Goal: Task Accomplishment & Management: Manage account settings

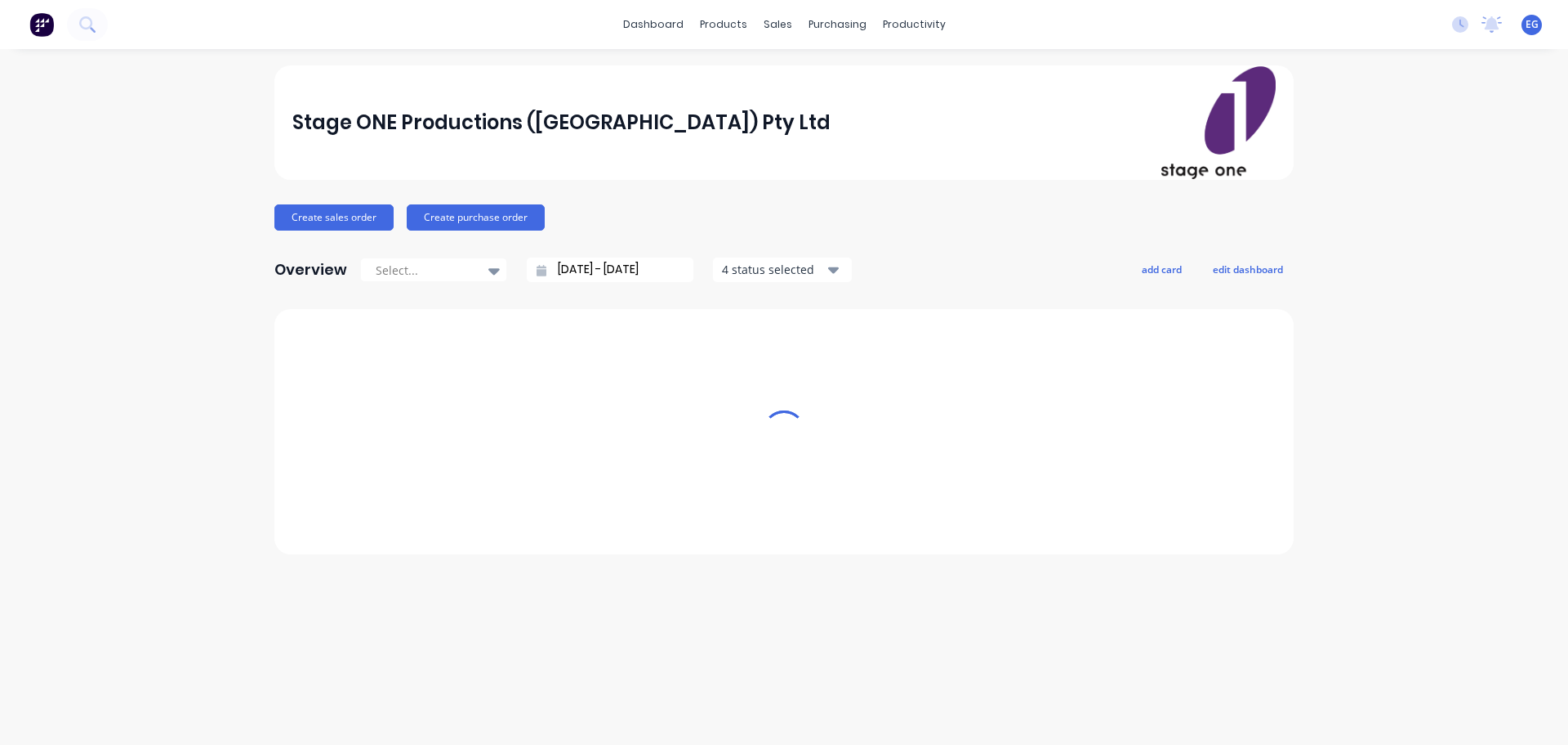
click at [882, 93] on div "Stage ONE Productions ([GEOGRAPHIC_DATA]) Pty Ltd" at bounding box center [784, 123] width 985 height 113
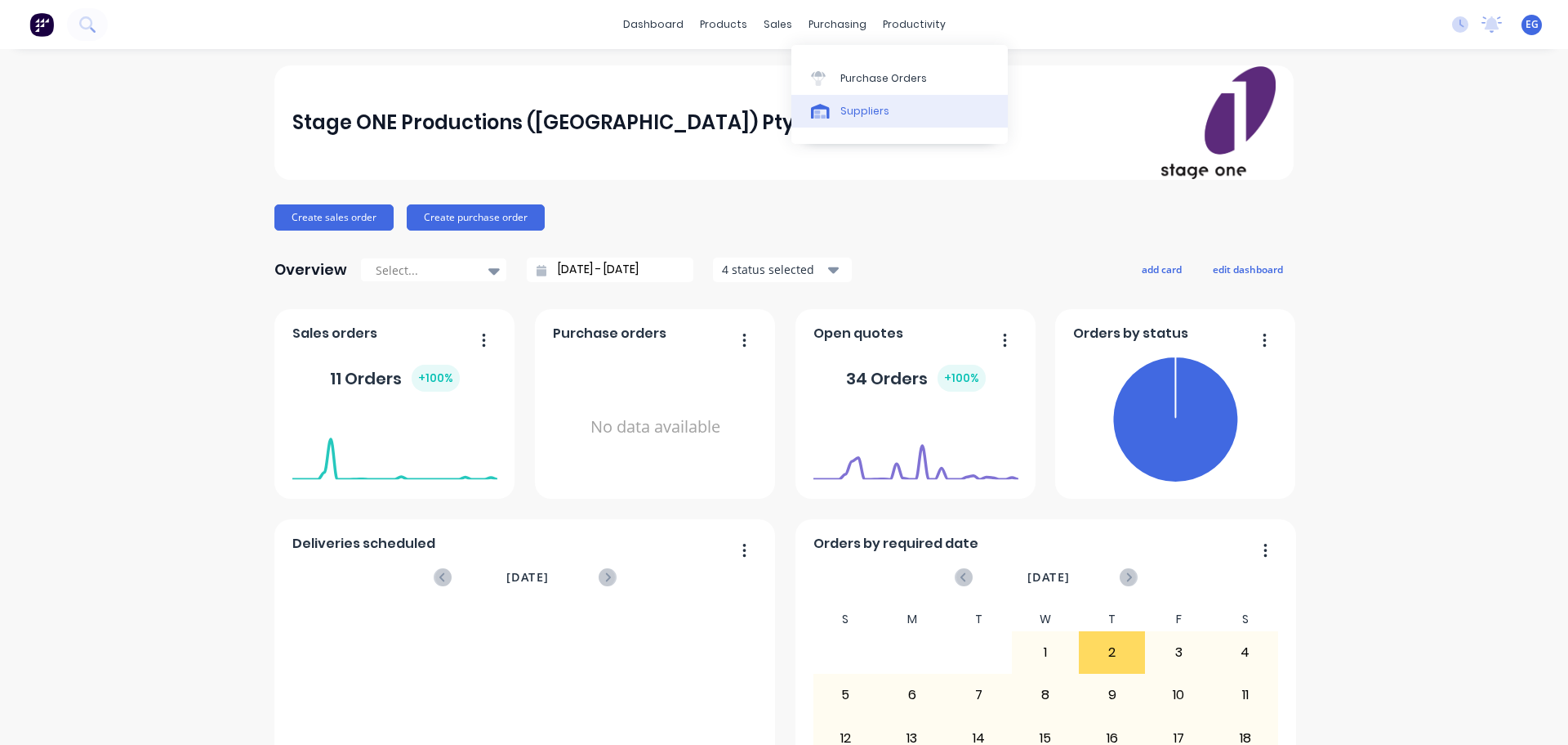
click at [866, 115] on div "Suppliers" at bounding box center [865, 111] width 49 height 15
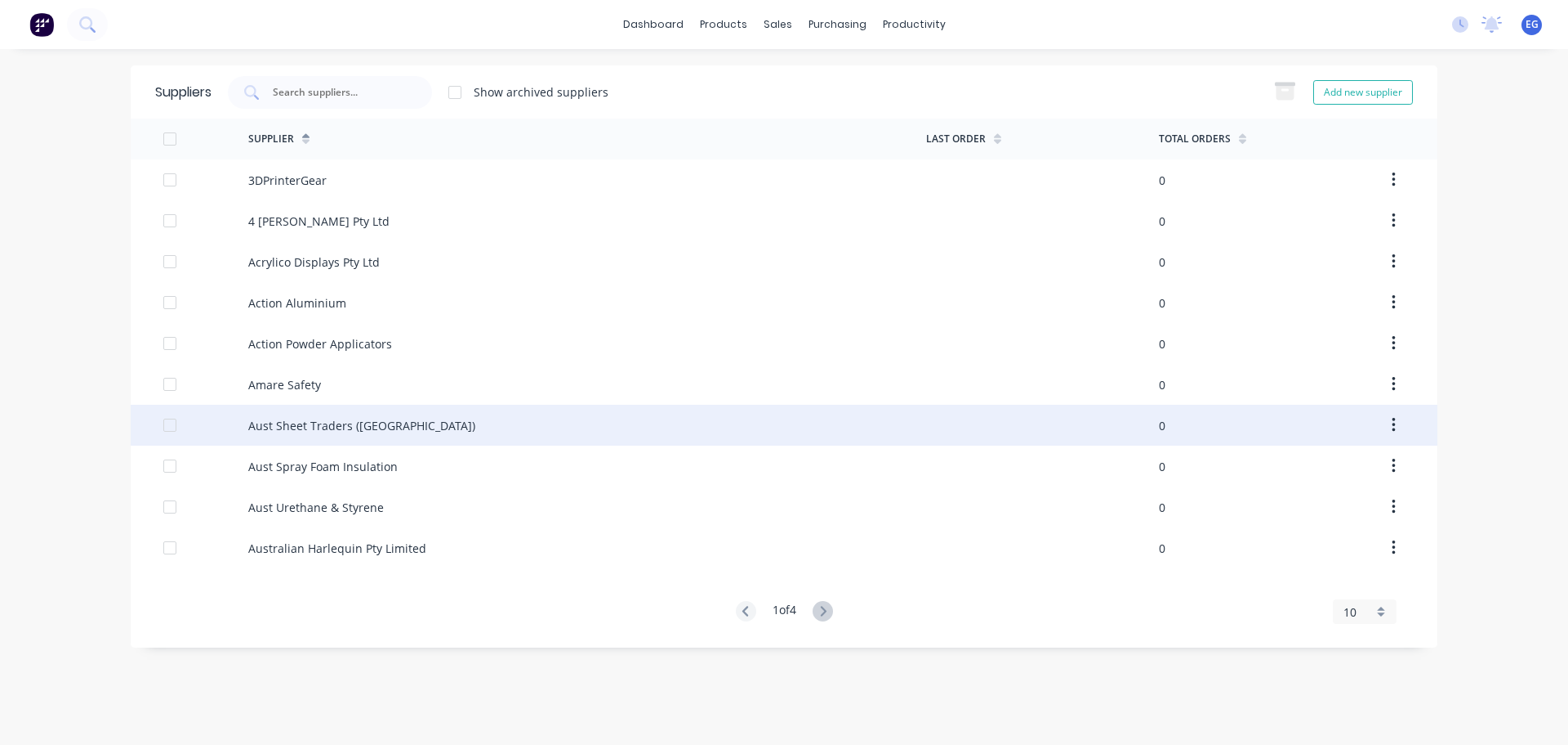
click at [420, 428] on div "Aust Sheet Traders ([GEOGRAPHIC_DATA])" at bounding box center [587, 425] width 678 height 41
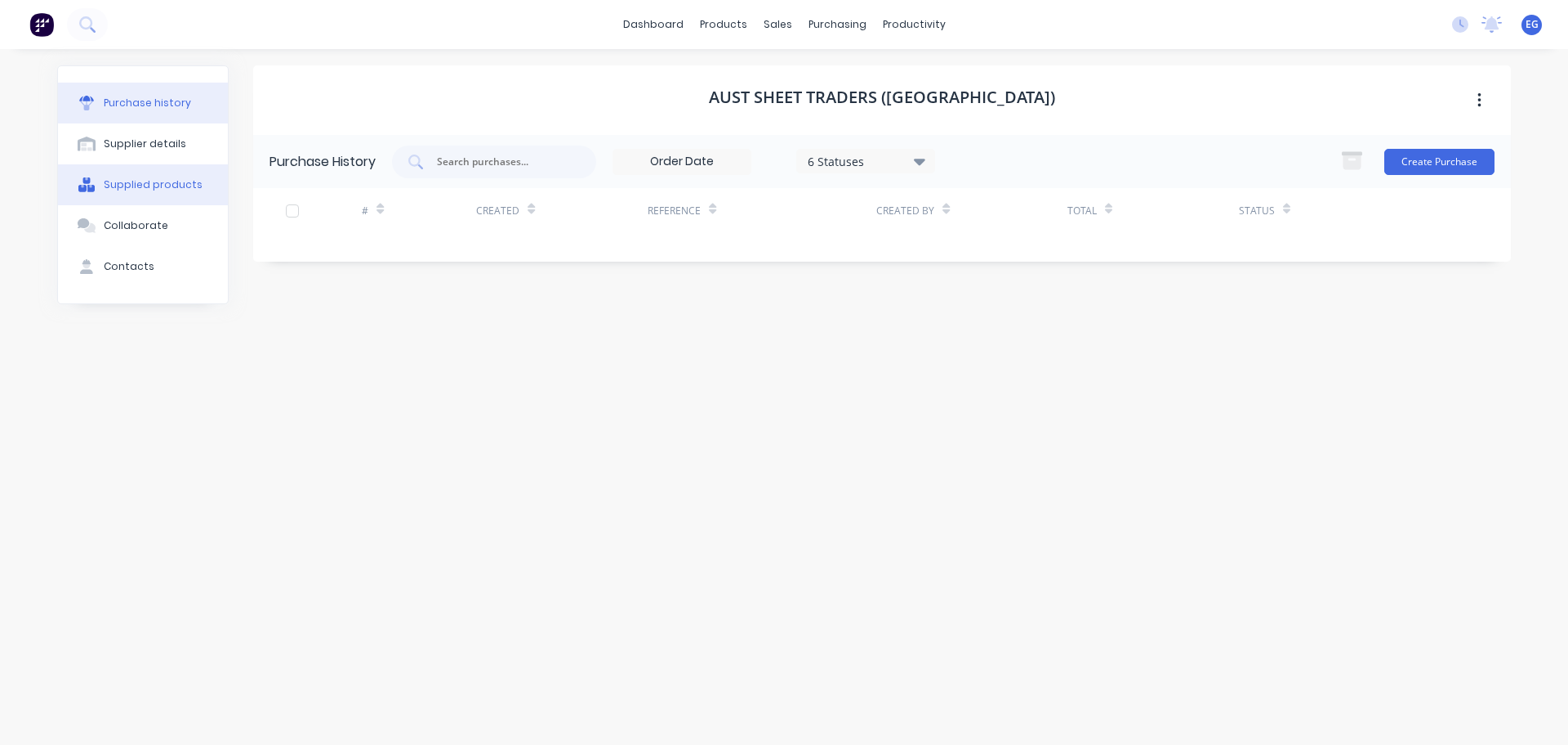
click at [162, 194] on button "Supplied products" at bounding box center [143, 185] width 170 height 41
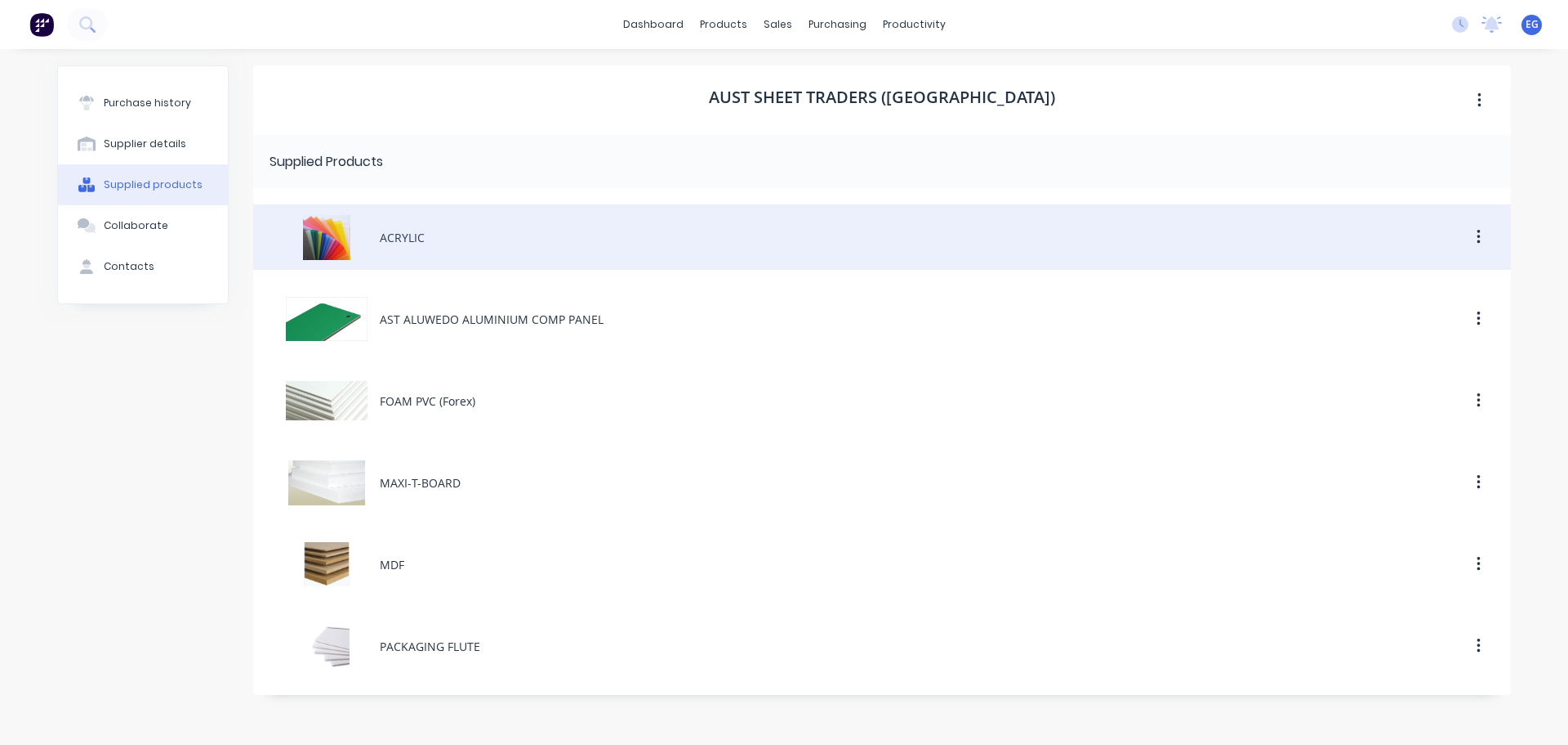
click at [742, 239] on div "ACRYLIC" at bounding box center [882, 237] width 1258 height 66
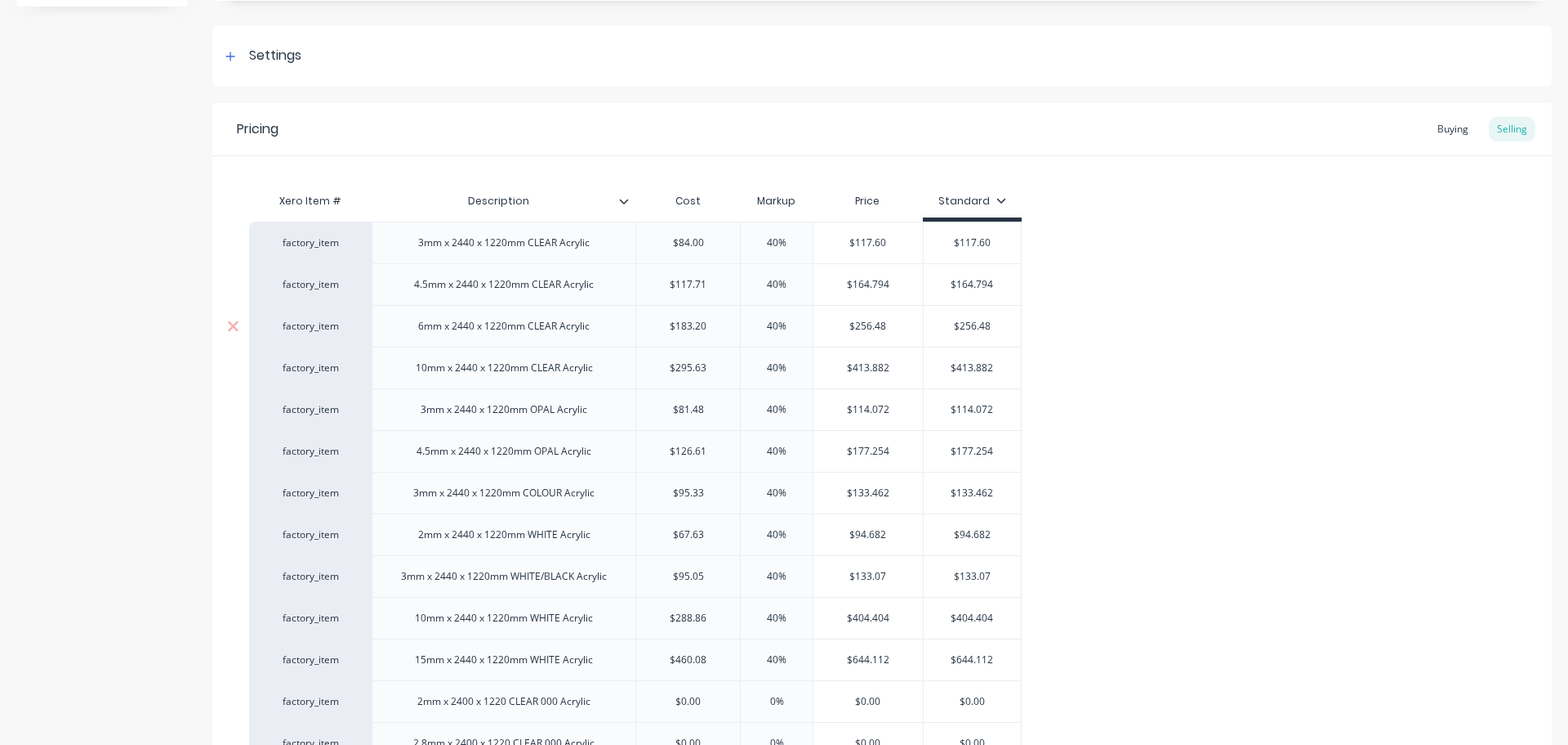
scroll to position [245, 0]
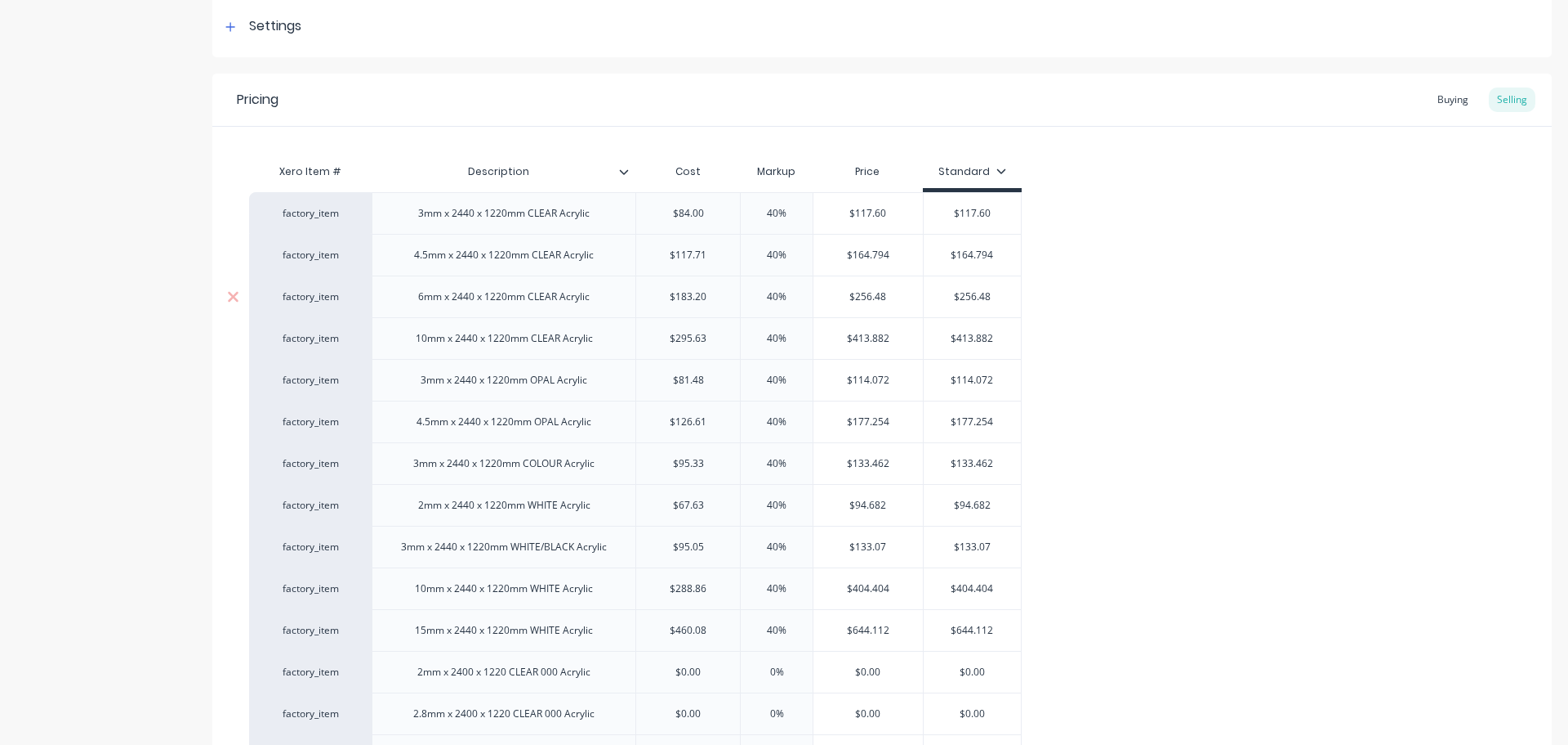
type textarea "x"
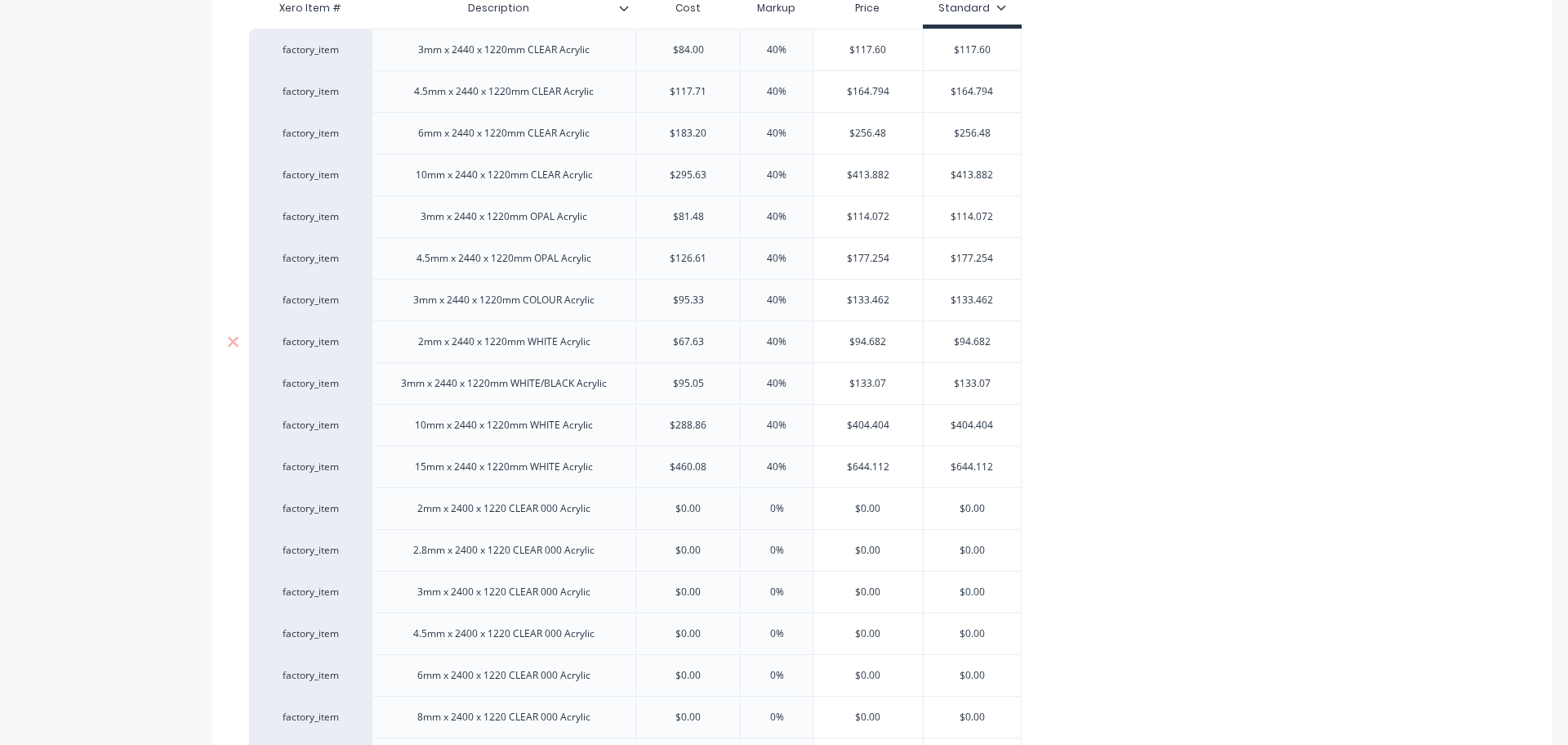
scroll to position [327, 0]
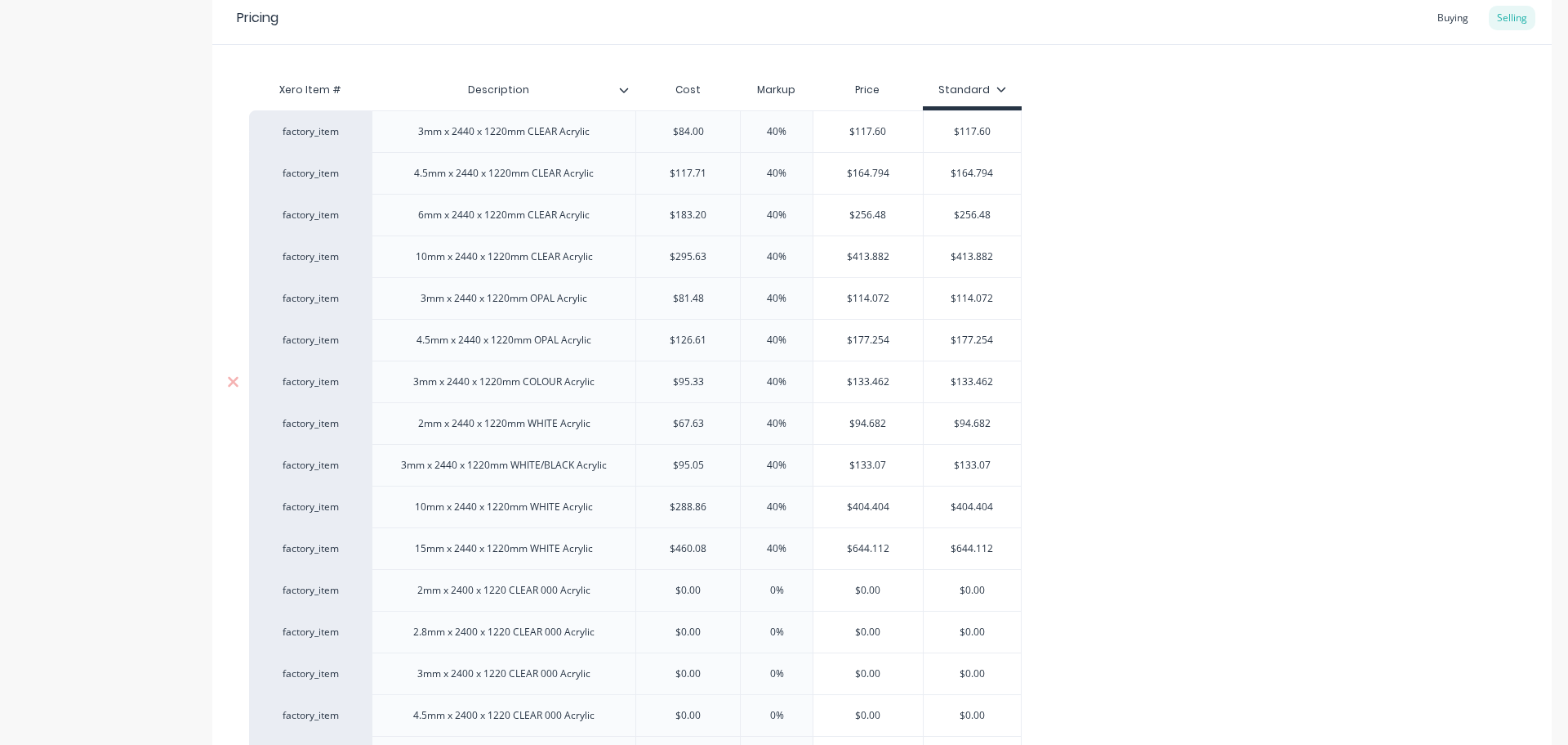
type input "$95.33"
drag, startPoint x: 720, startPoint y: 382, endPoint x: 662, endPoint y: 389, distance: 58.4
click at [662, 389] on div "$95.33 $95.33" at bounding box center [688, 381] width 104 height 41
type input "$67.63"
click at [708, 425] on input "$67.63" at bounding box center [688, 423] width 104 height 15
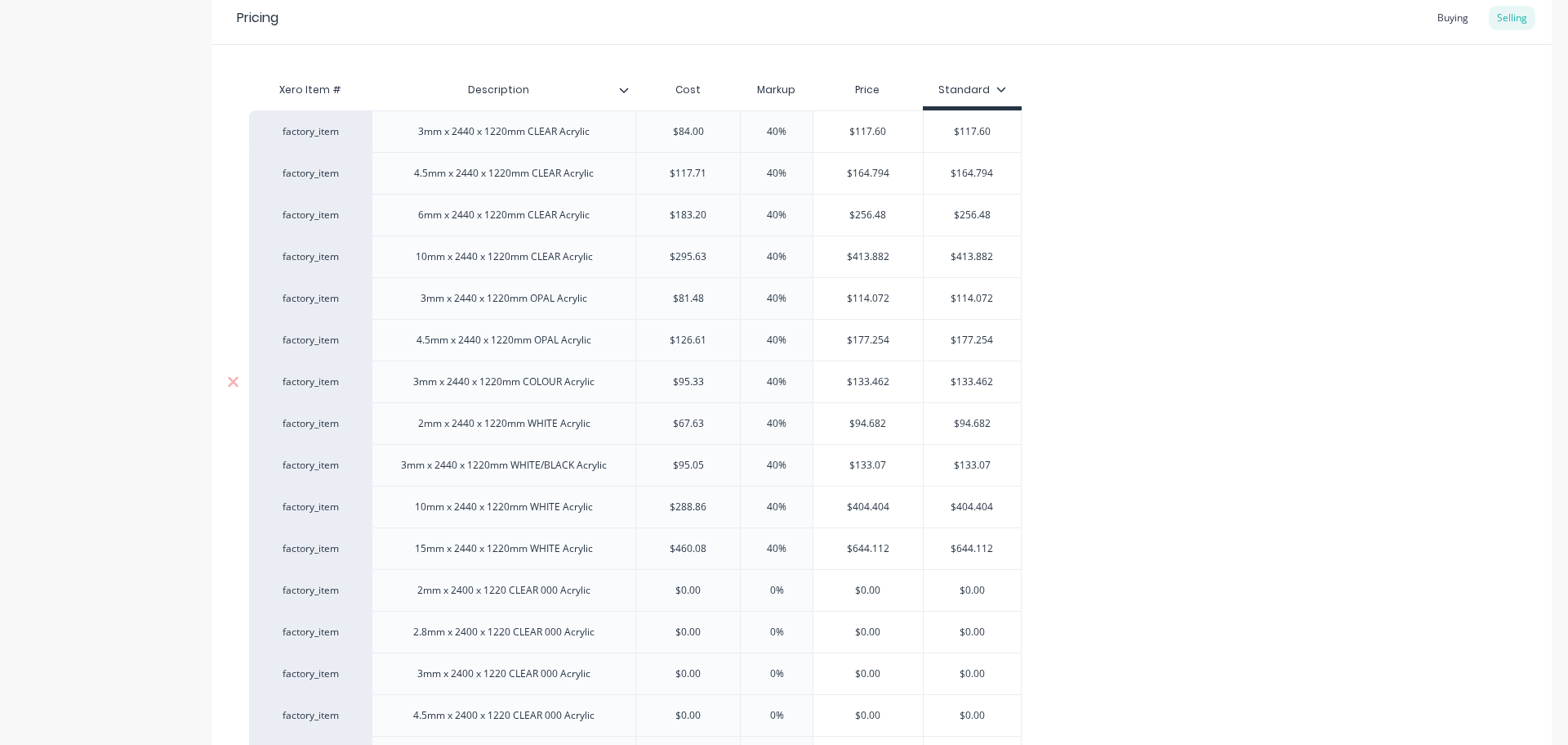
drag, startPoint x: 707, startPoint y: 387, endPoint x: 663, endPoint y: 388, distance: 44.0
click at [663, 388] on input "$95.33" at bounding box center [688, 382] width 104 height 15
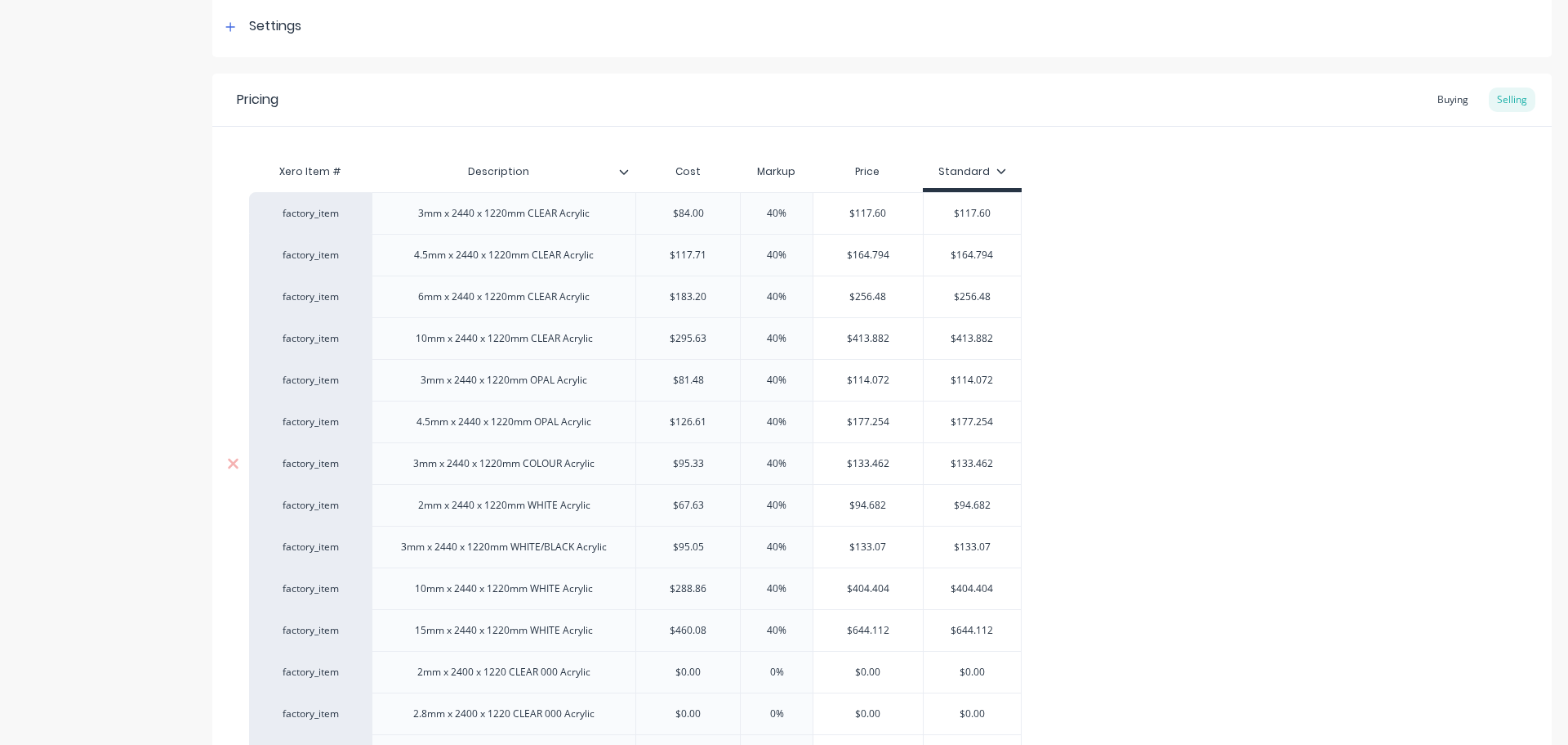
click at [710, 464] on input "$95.33" at bounding box center [688, 464] width 104 height 15
drag, startPoint x: 705, startPoint y: 464, endPoint x: 673, endPoint y: 461, distance: 32.1
click at [673, 461] on input "$95.33" at bounding box center [688, 464] width 104 height 15
click at [711, 456] on input "$95.33" at bounding box center [688, 464] width 104 height 15
type input "$84.00"
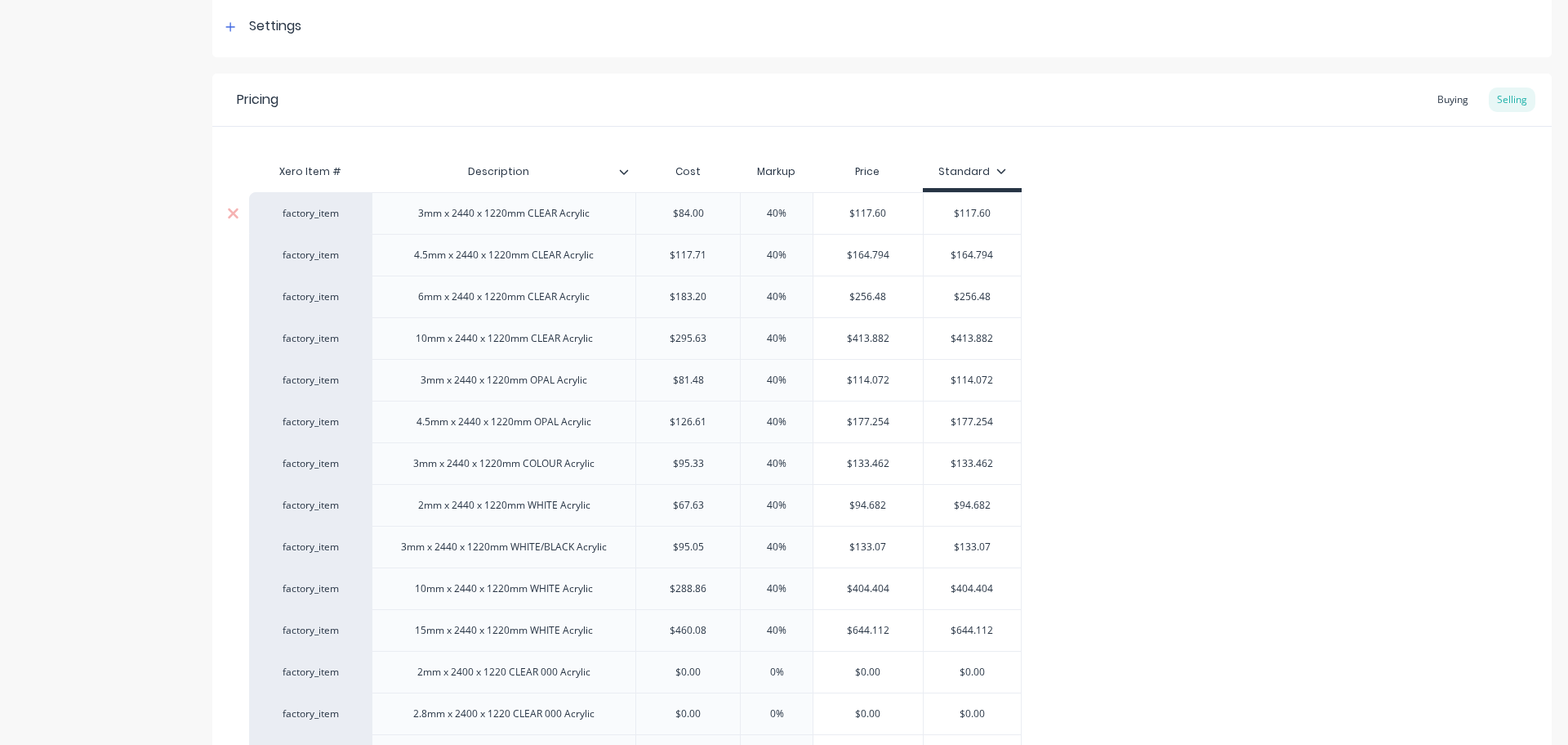
click at [710, 215] on input "$84.00" at bounding box center [688, 214] width 104 height 15
drag, startPoint x: 717, startPoint y: 215, endPoint x: 660, endPoint y: 208, distance: 57.4
click at [660, 208] on input "$84.00" at bounding box center [688, 214] width 104 height 15
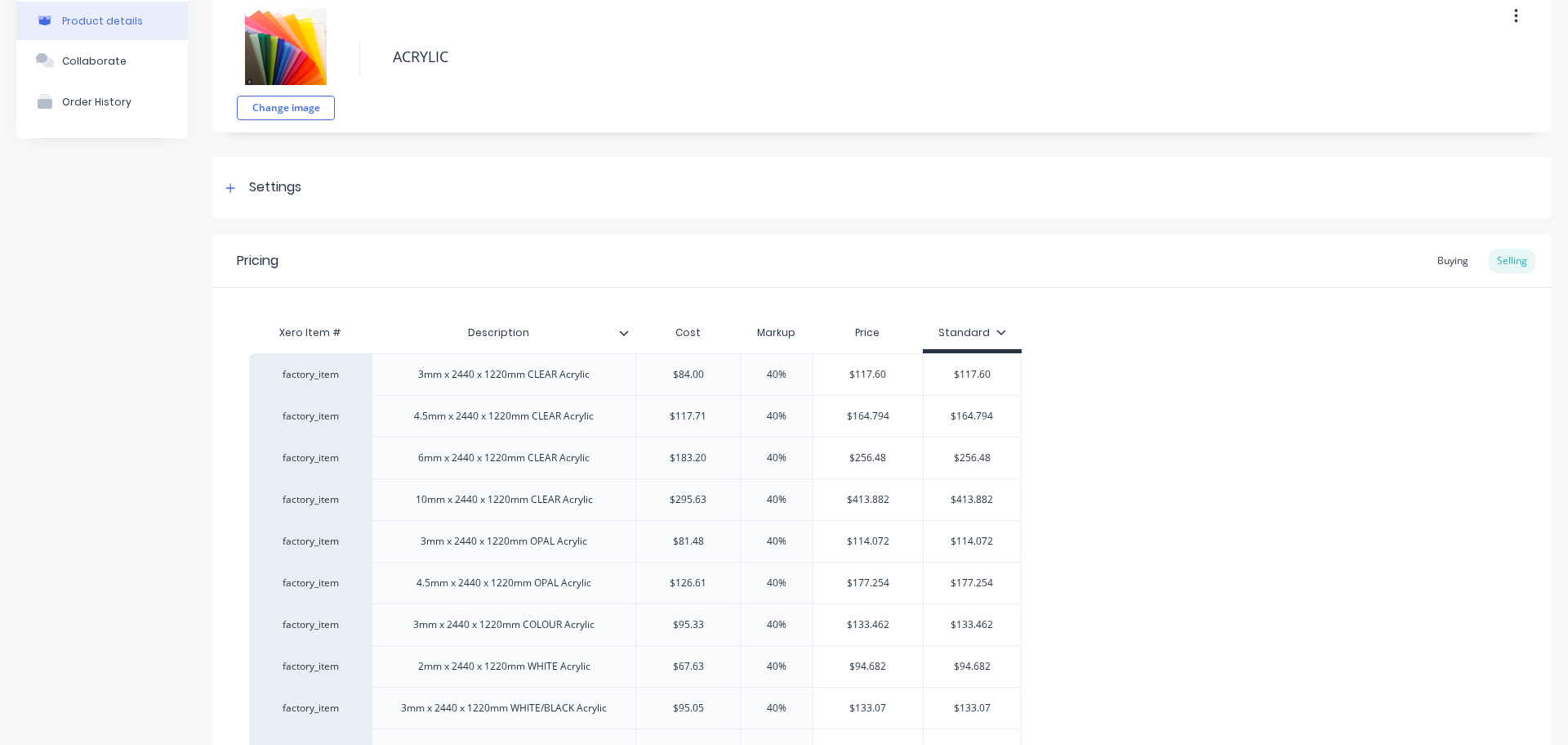
scroll to position [0, 0]
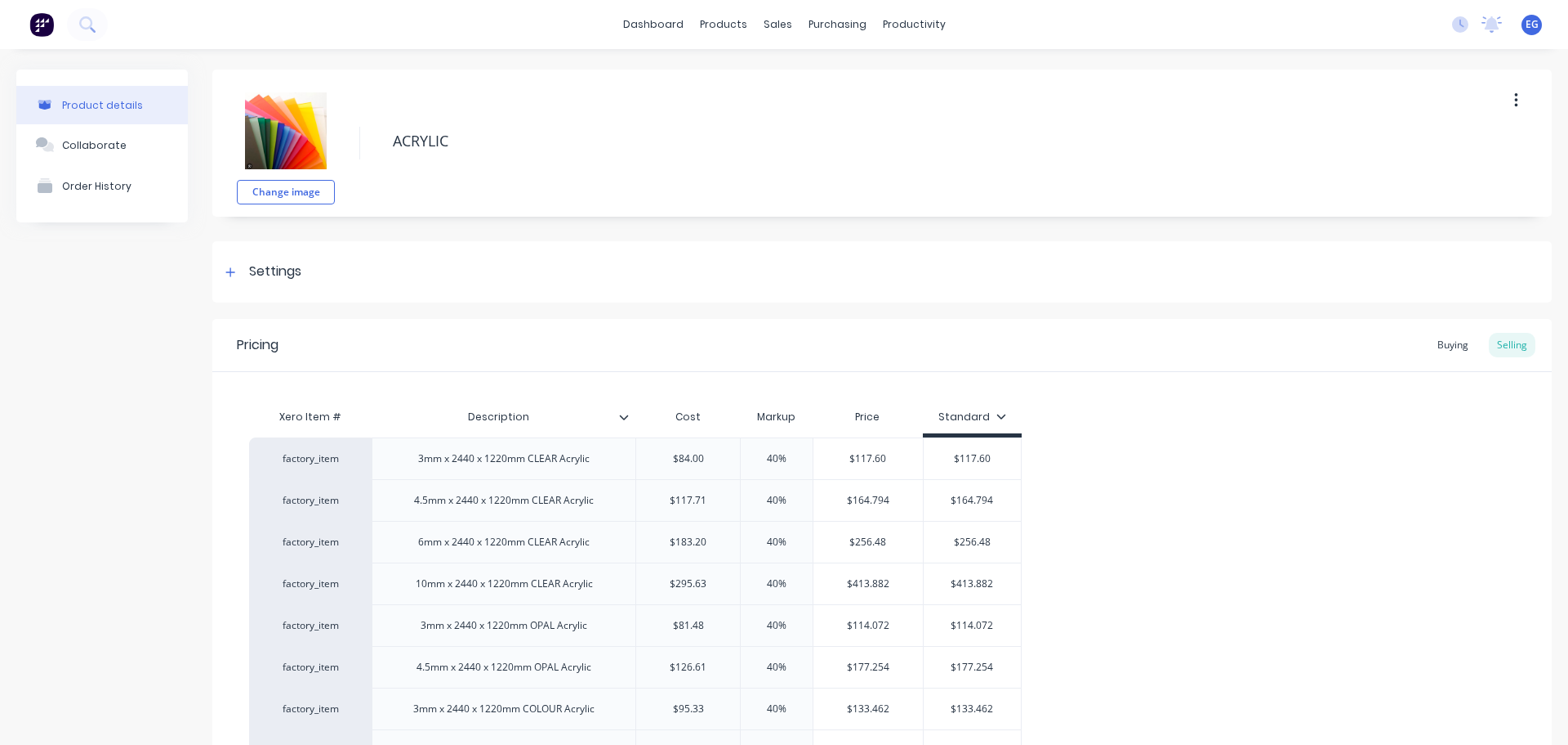
click at [30, 20] on img at bounding box center [41, 24] width 24 height 24
